Goal: Task Accomplishment & Management: Use online tool/utility

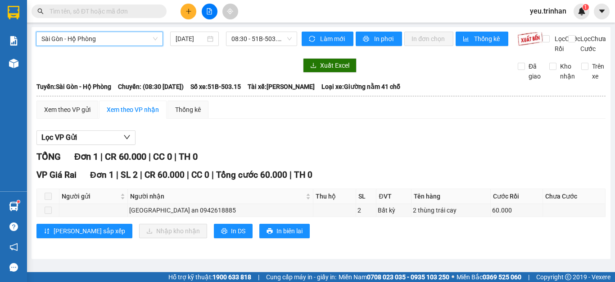
click at [97, 40] on span "Sài Gòn - Hộ Phòng" at bounding box center [99, 39] width 116 height 14
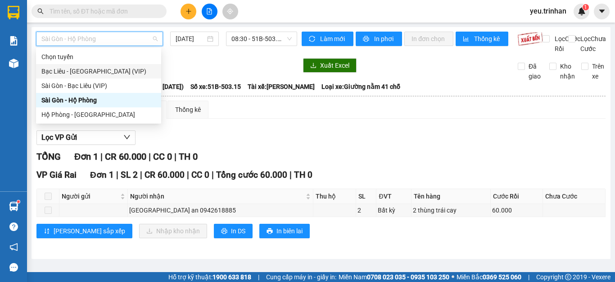
click at [96, 68] on div "Bạc Liêu - [GEOGRAPHIC_DATA] (VIP)" at bounding box center [98, 71] width 114 height 10
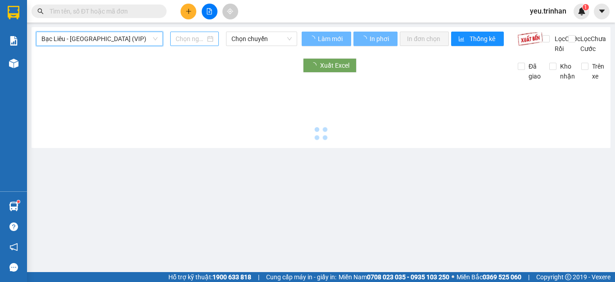
type input "[DATE]"
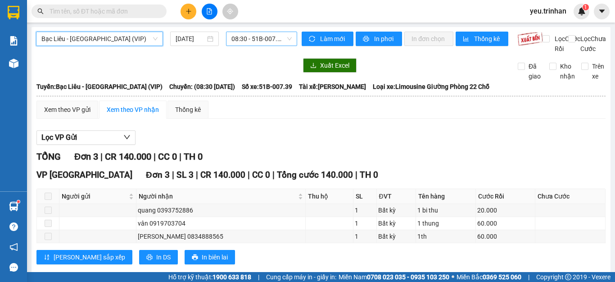
click at [268, 41] on span "08:30 - 51B-007.39" at bounding box center [262, 39] width 60 height 14
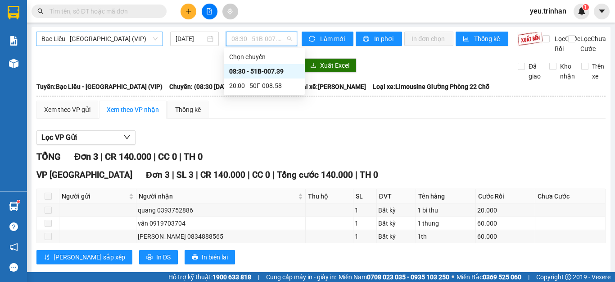
click at [98, 38] on span "Bạc Liêu - [GEOGRAPHIC_DATA] (VIP)" at bounding box center [99, 39] width 116 height 14
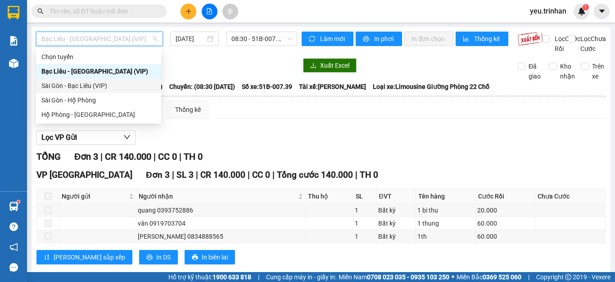
click at [81, 85] on div "Sài Gòn - Bạc Liêu (VIP)" at bounding box center [98, 86] width 114 height 10
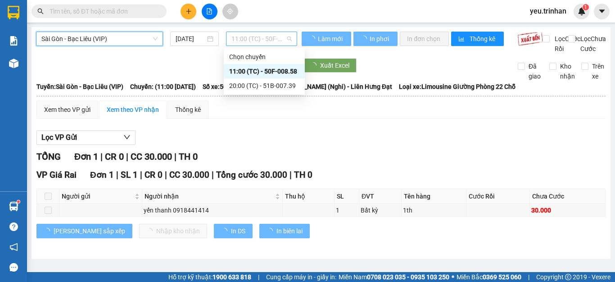
drag, startPoint x: 238, startPoint y: 41, endPoint x: 240, endPoint y: 47, distance: 6.9
click at [239, 41] on span "11:00 (TC) - 50F-008.58" at bounding box center [262, 39] width 60 height 14
click at [241, 71] on div "11:00 (TC) - 50F-008.58" at bounding box center [264, 71] width 70 height 10
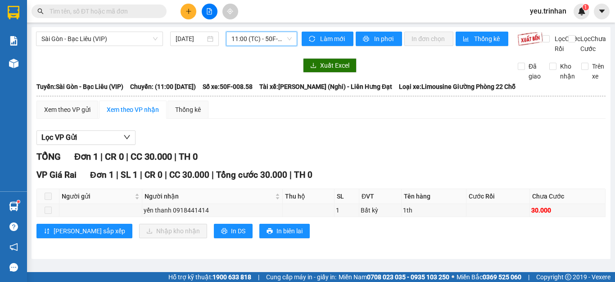
scroll to position [1, 0]
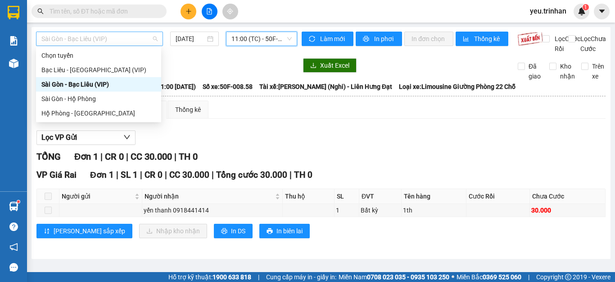
click at [95, 35] on span "Sài Gòn - Bạc Liêu (VIP)" at bounding box center [99, 39] width 116 height 14
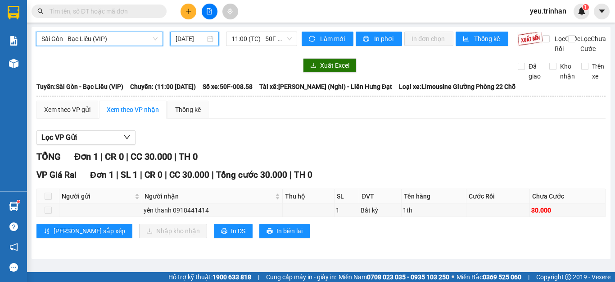
click at [188, 40] on input "[DATE]" at bounding box center [191, 39] width 30 height 10
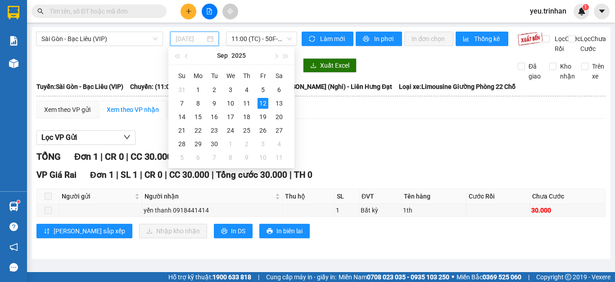
type input "[DATE]"
click at [111, 8] on input "text" at bounding box center [103, 11] width 106 height 10
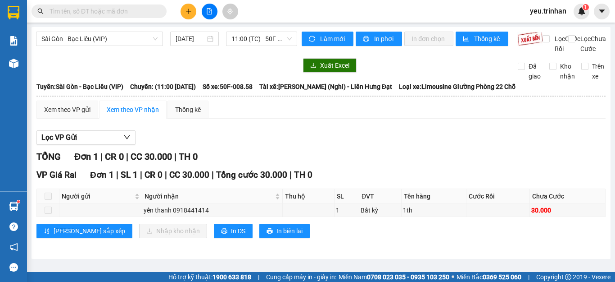
type input "a"
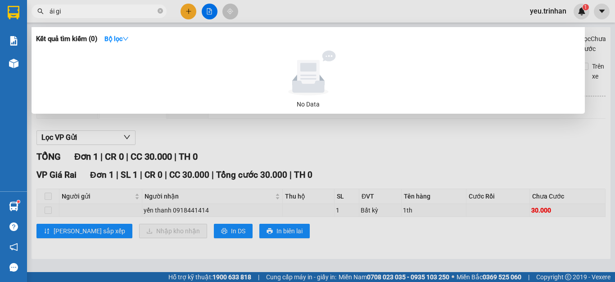
type input "ái gia"
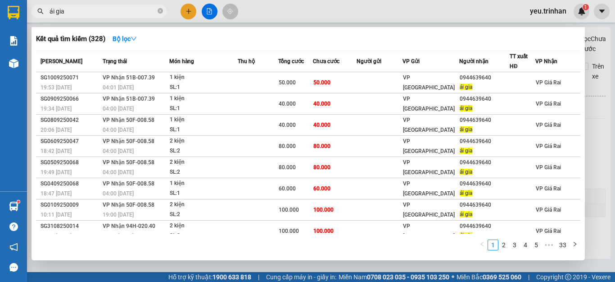
drag, startPoint x: 160, startPoint y: 11, endPoint x: 152, endPoint y: 1, distance: 12.5
click at [160, 10] on icon "close-circle" at bounding box center [160, 10] width 5 height 5
